Goal: Register for event/course

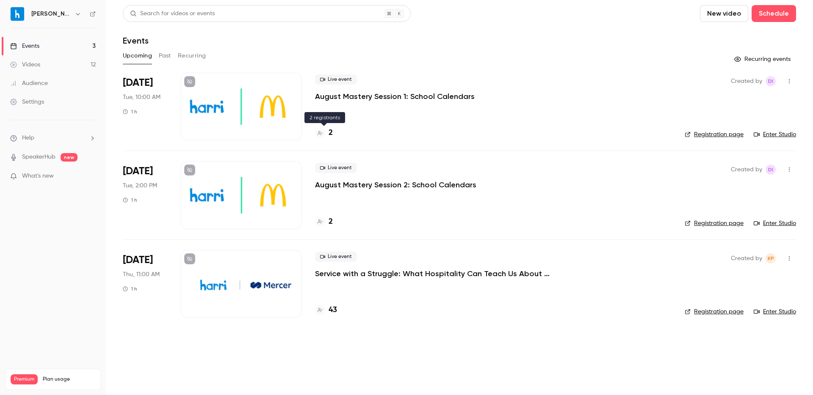
click at [323, 134] on div at bounding box center [320, 133] width 10 height 10
click at [329, 220] on h4 "2" at bounding box center [330, 221] width 4 height 11
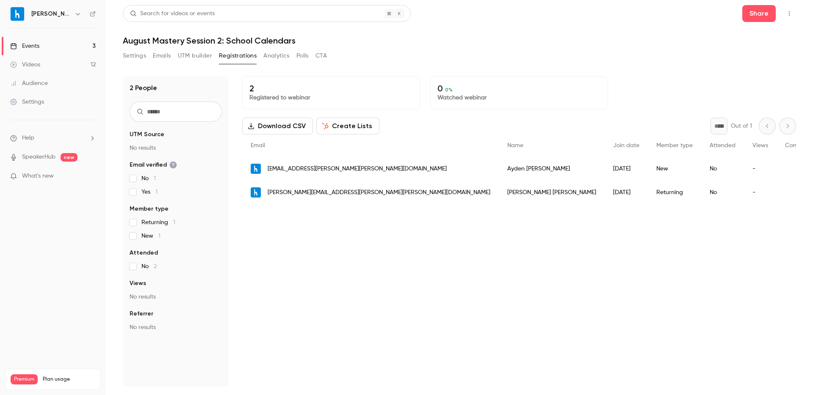
click at [132, 58] on button "Settings" at bounding box center [134, 56] width 23 height 14
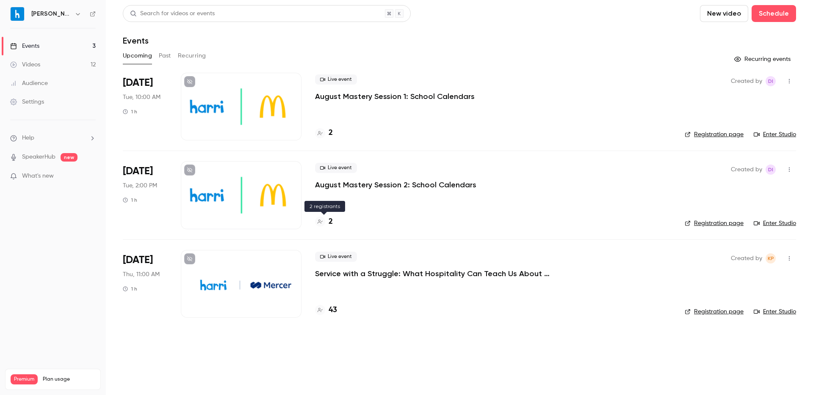
click at [323, 219] on div at bounding box center [320, 222] width 10 height 10
